Goal: Task Accomplishment & Management: Manage account settings

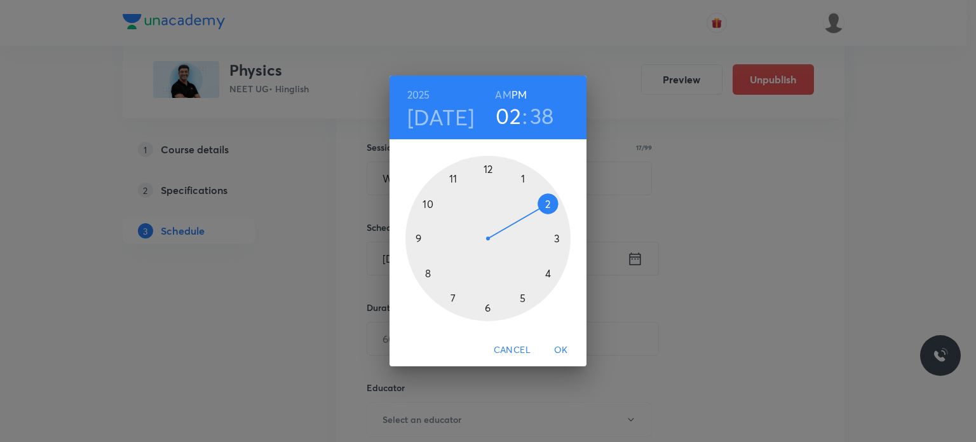
scroll to position [220, 0]
click at [544, 119] on h3 "38" at bounding box center [542, 115] width 24 height 27
drag, startPoint x: 435, startPoint y: 279, endPoint x: 430, endPoint y: 271, distance: 9.7
click at [430, 271] on div at bounding box center [487, 238] width 165 height 165
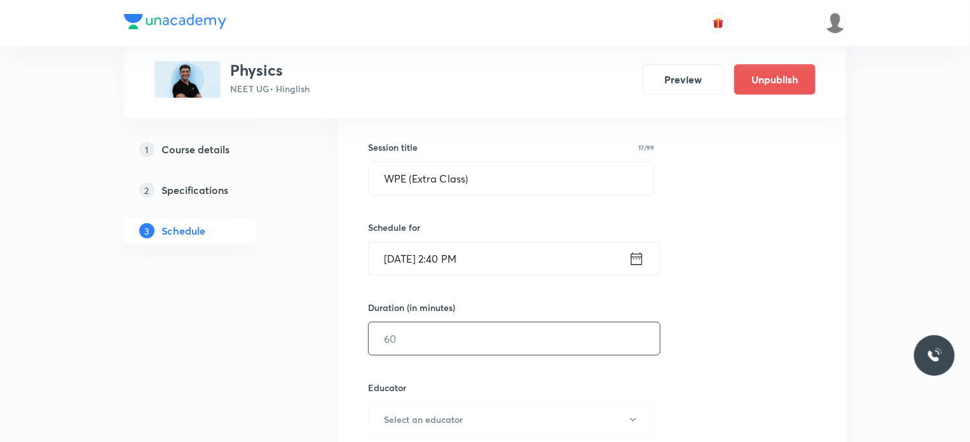
click at [437, 325] on input "text" at bounding box center [514, 338] width 291 height 32
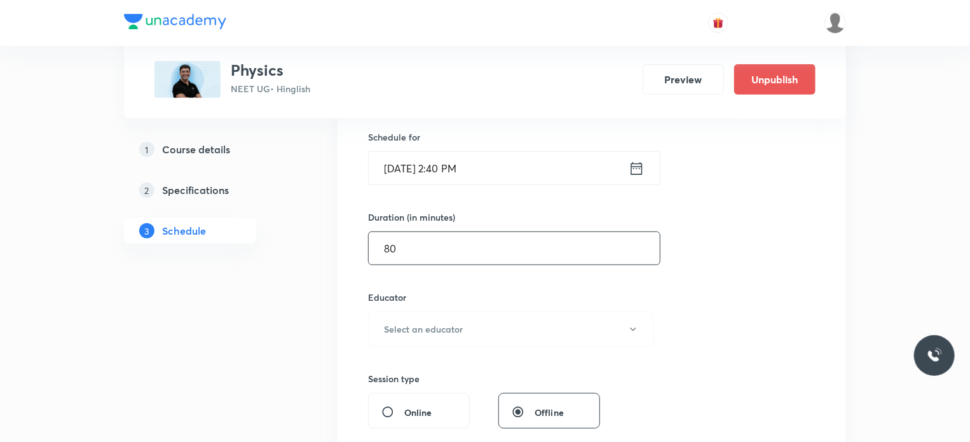
scroll to position [310, 0]
type input "80"
click at [434, 323] on h6 "Select an educator" at bounding box center [423, 328] width 79 height 13
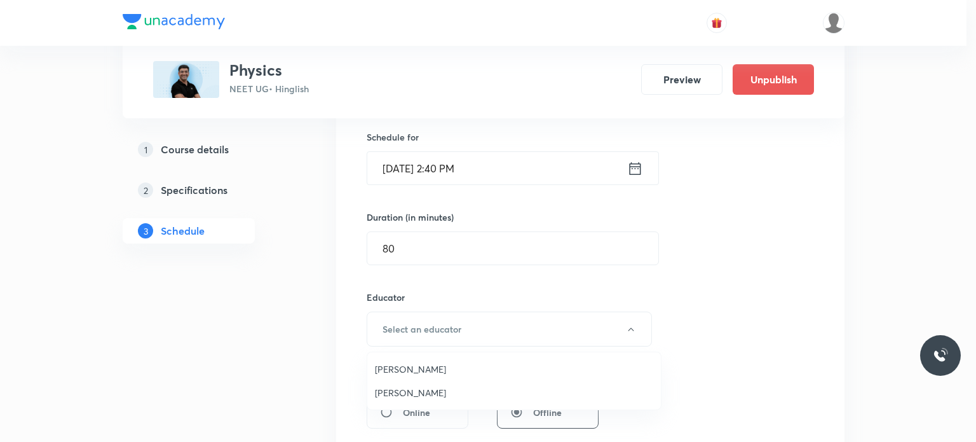
click at [422, 388] on span "[PERSON_NAME]" at bounding box center [514, 392] width 278 height 13
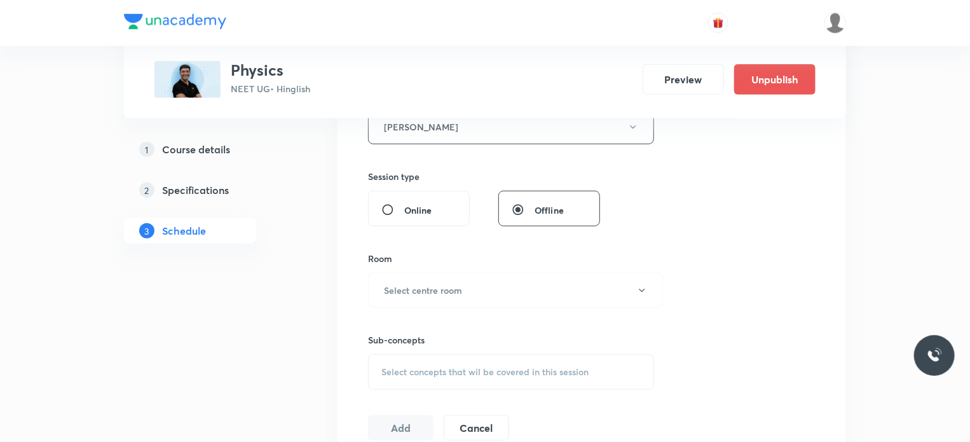
scroll to position [518, 0]
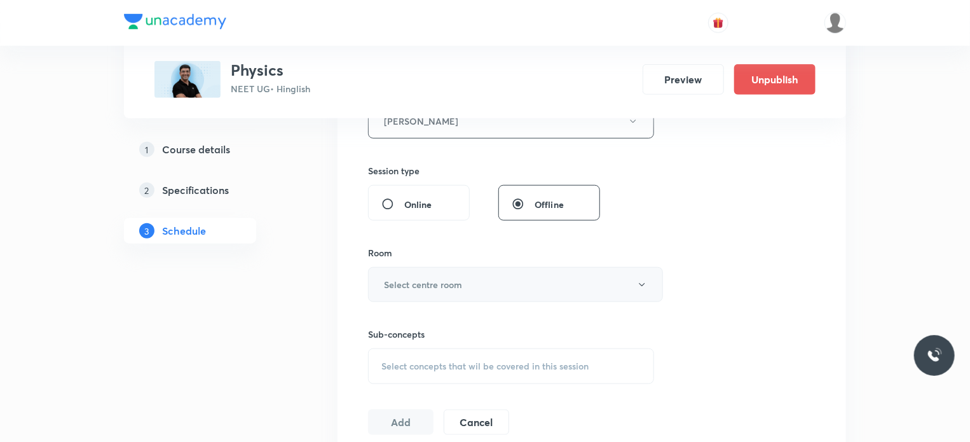
click at [437, 287] on h6 "Select centre room" at bounding box center [423, 284] width 78 height 13
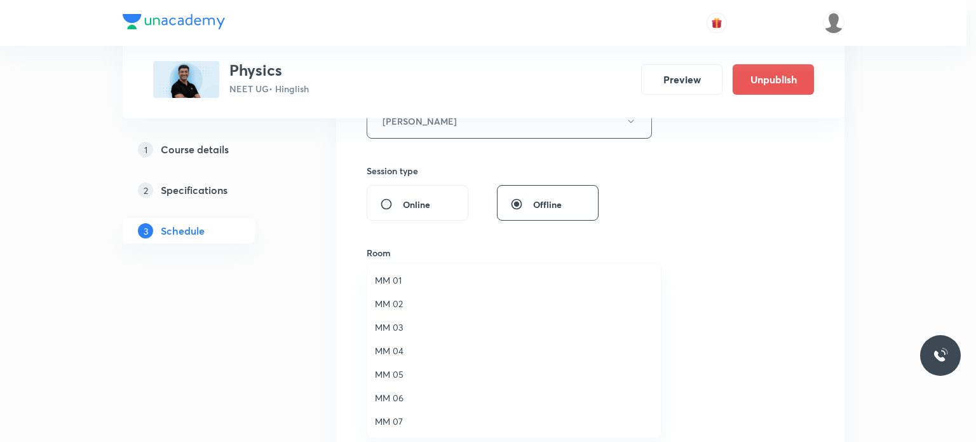
click at [430, 311] on li "MM 02" at bounding box center [514, 304] width 294 height 24
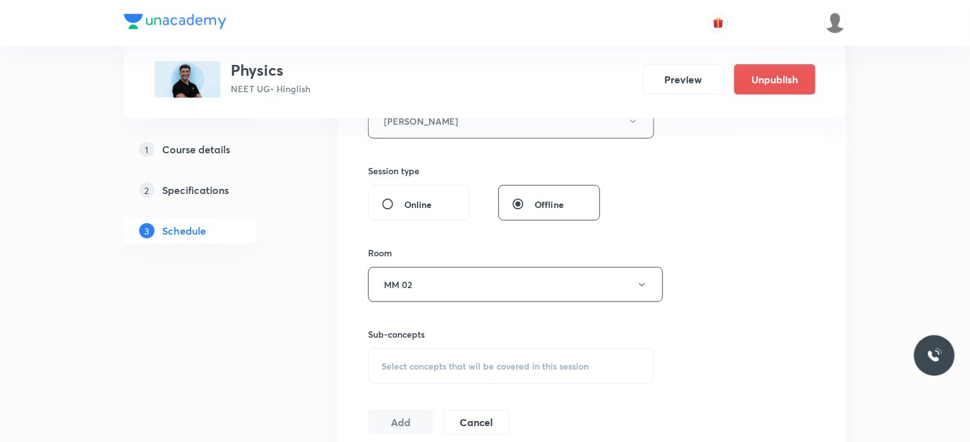
click at [443, 356] on div "Select concepts that wil be covered in this session" at bounding box center [511, 366] width 286 height 36
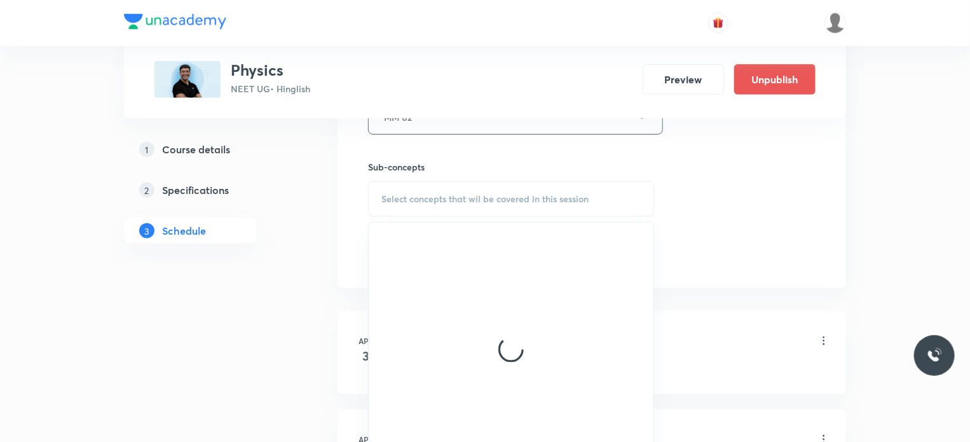
scroll to position [686, 0]
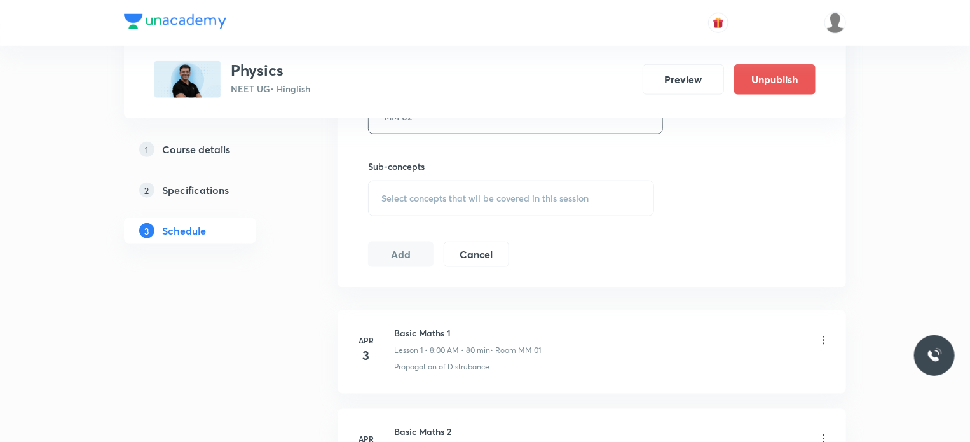
click at [509, 201] on span "Select concepts that wil be covered in this session" at bounding box center [484, 198] width 207 height 10
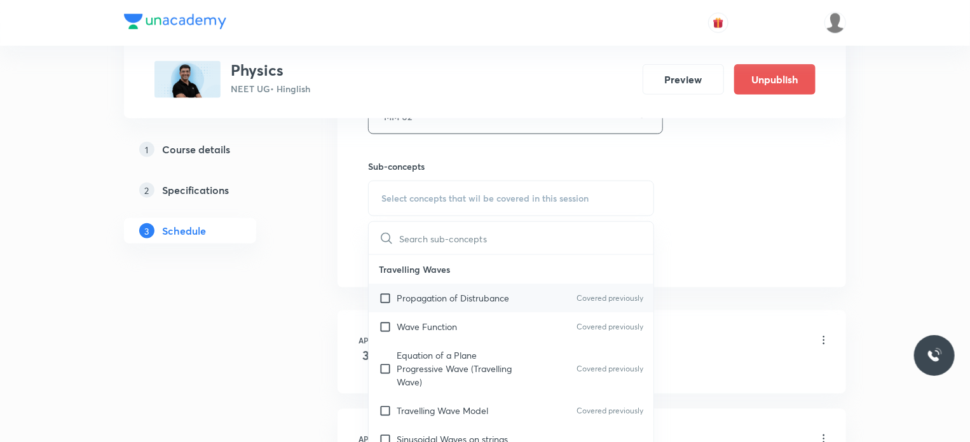
click at [503, 309] on div "Propagation of Distrubance Covered previously" at bounding box center [511, 297] width 285 height 29
checkbox input "true"
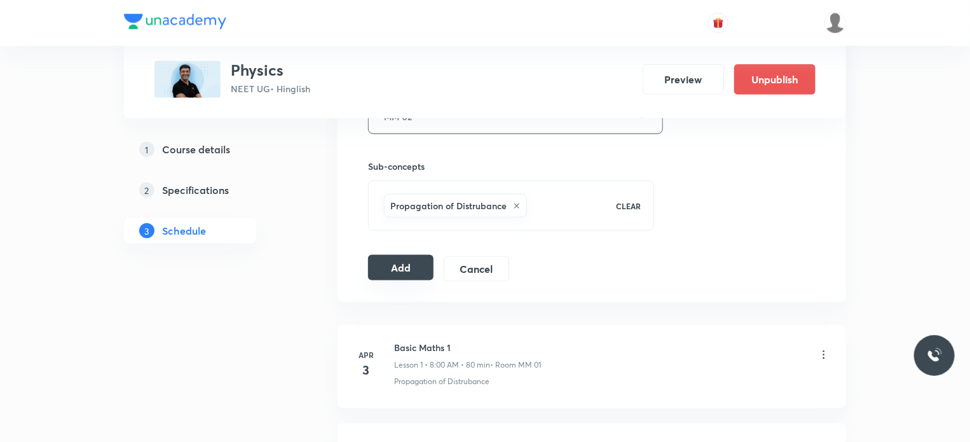
click at [410, 273] on button "Add" at bounding box center [400, 267] width 65 height 25
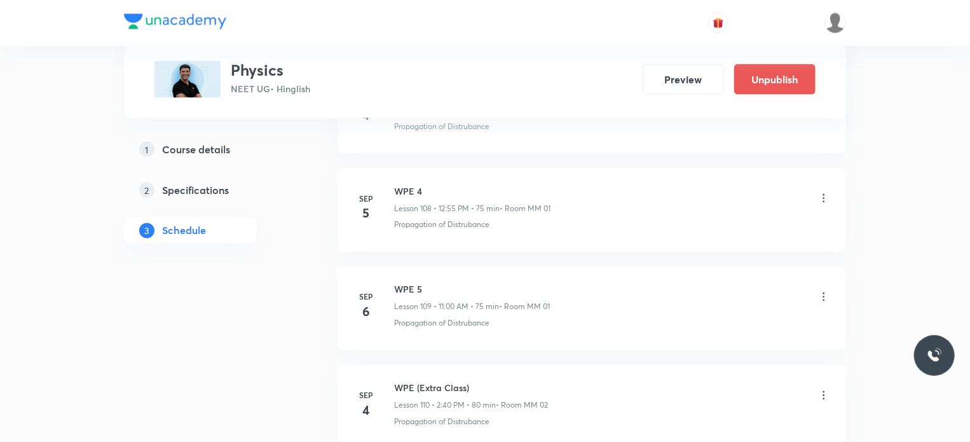
scroll to position [10801, 0]
click at [823, 290] on icon at bounding box center [823, 296] width 13 height 13
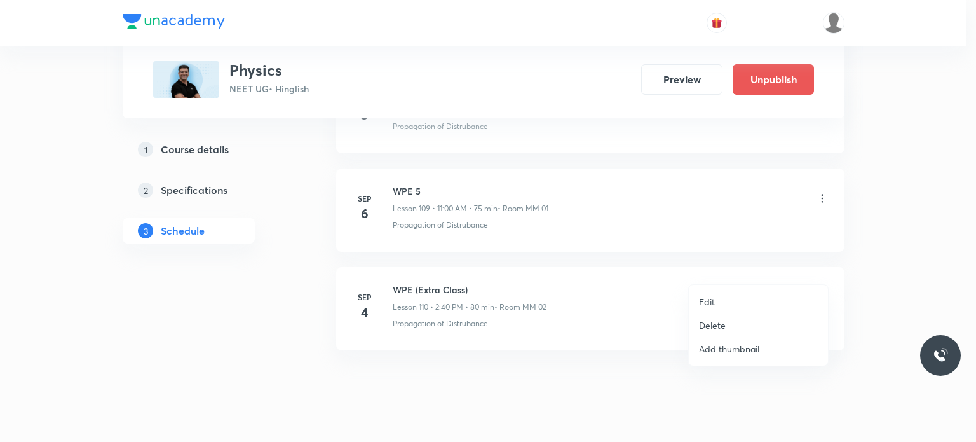
click at [730, 303] on li "Edit" at bounding box center [758, 302] width 139 height 24
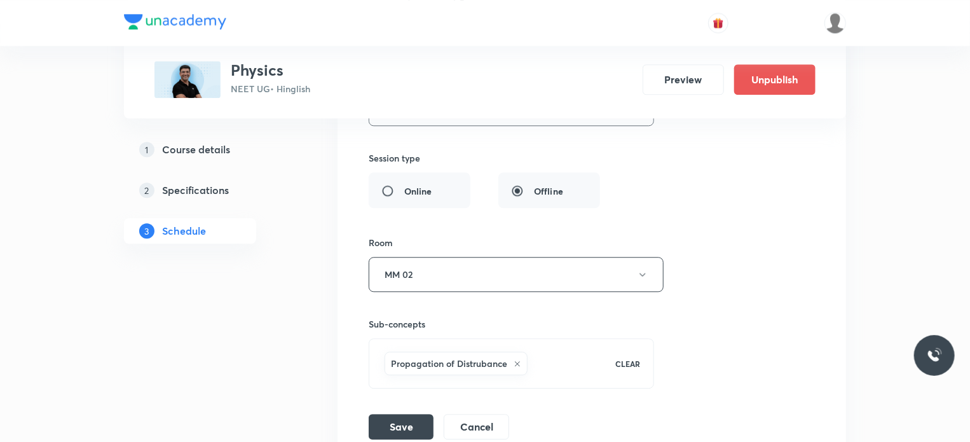
scroll to position [11369, 0]
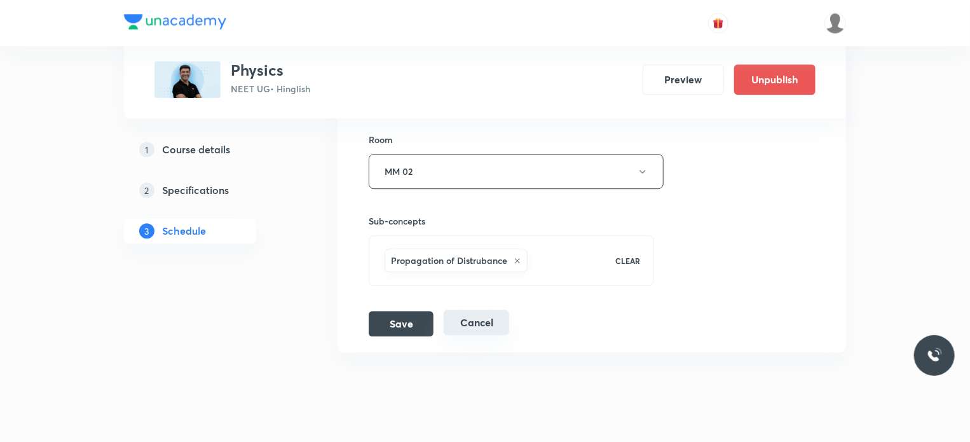
click at [486, 310] on button "Cancel" at bounding box center [476, 322] width 65 height 25
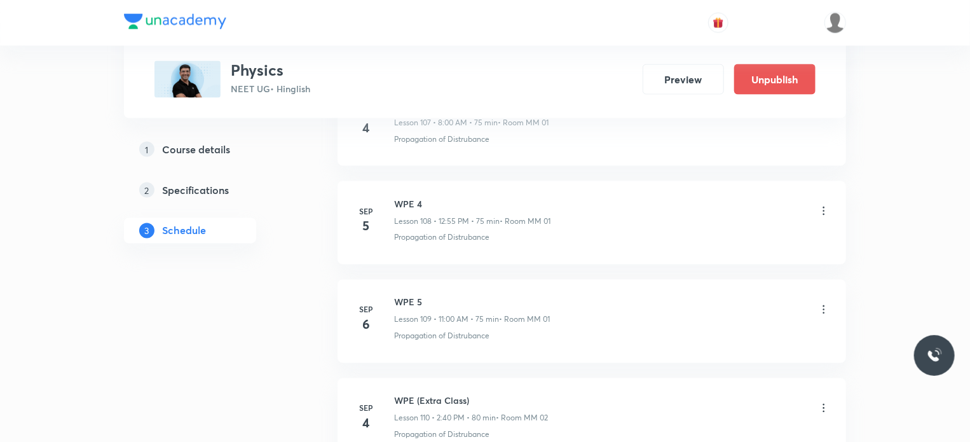
scroll to position [10801, 0]
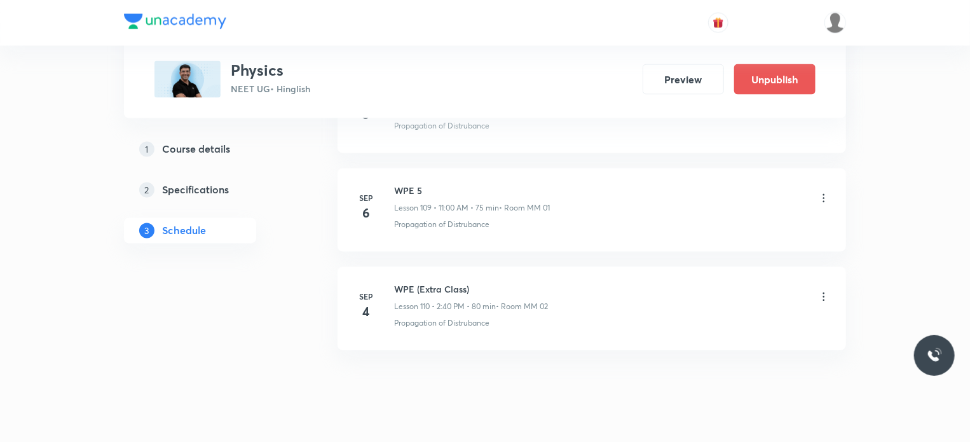
click at [820, 290] on icon at bounding box center [823, 296] width 13 height 13
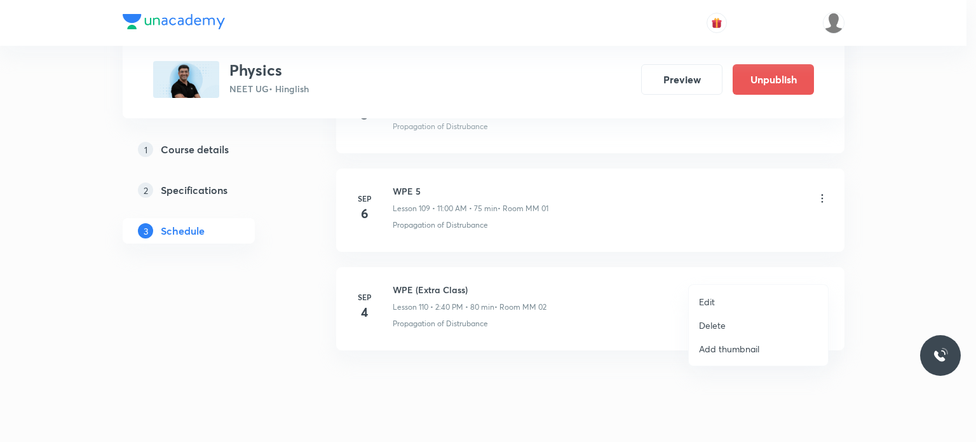
click at [763, 295] on li "Edit" at bounding box center [758, 302] width 139 height 24
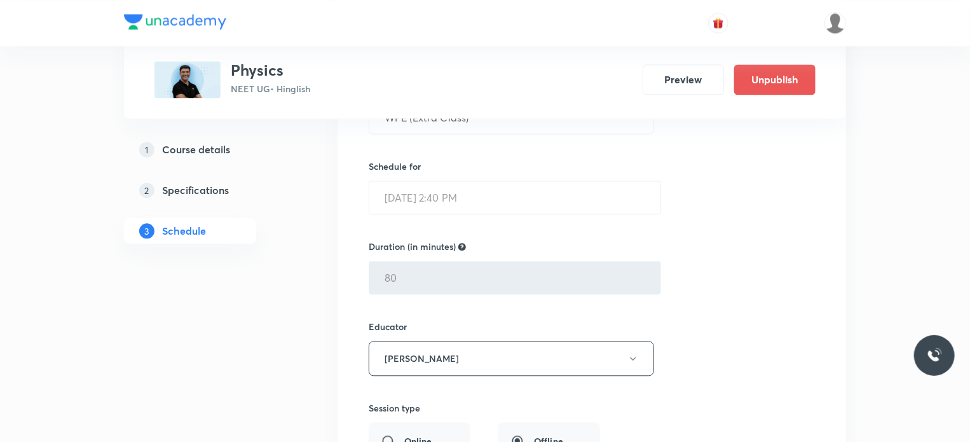
scroll to position [11017, 0]
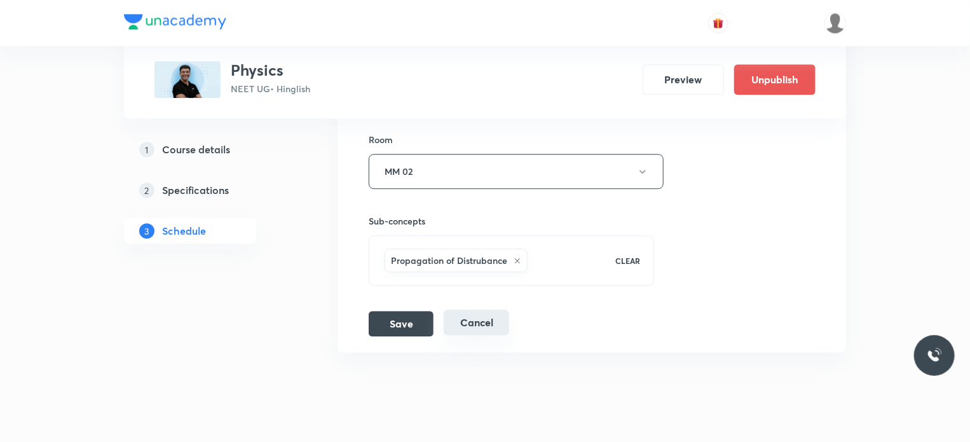
click at [473, 310] on button "Cancel" at bounding box center [476, 322] width 65 height 25
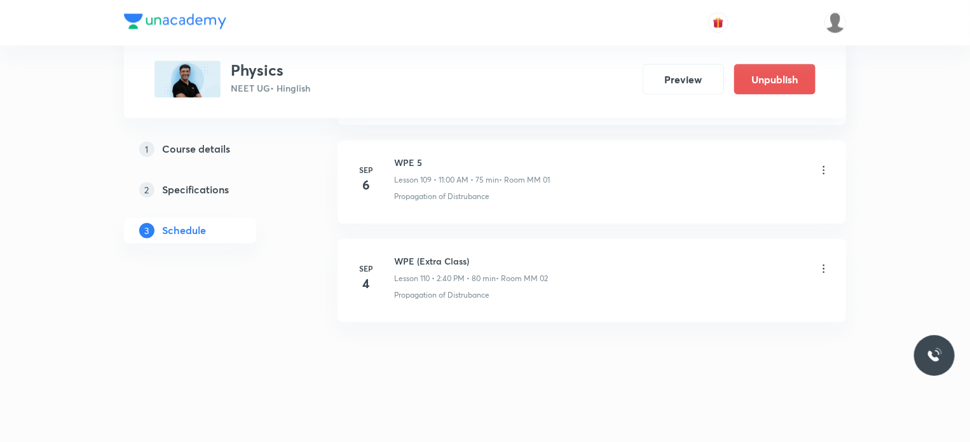
scroll to position [10801, 0]
